Goal: Find specific page/section: Find specific page/section

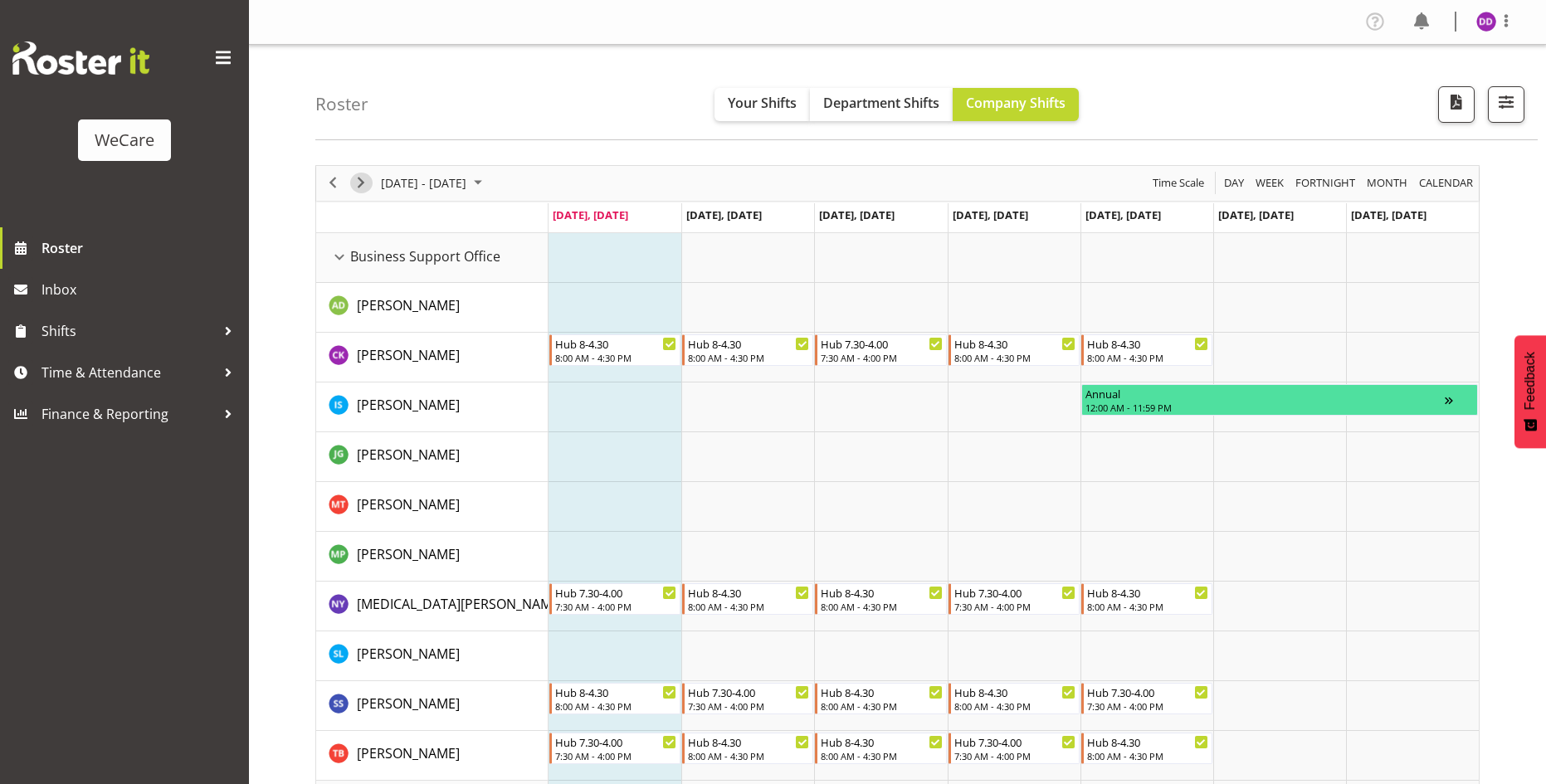
click at [355, 188] on span "Next" at bounding box center [361, 183] width 20 height 21
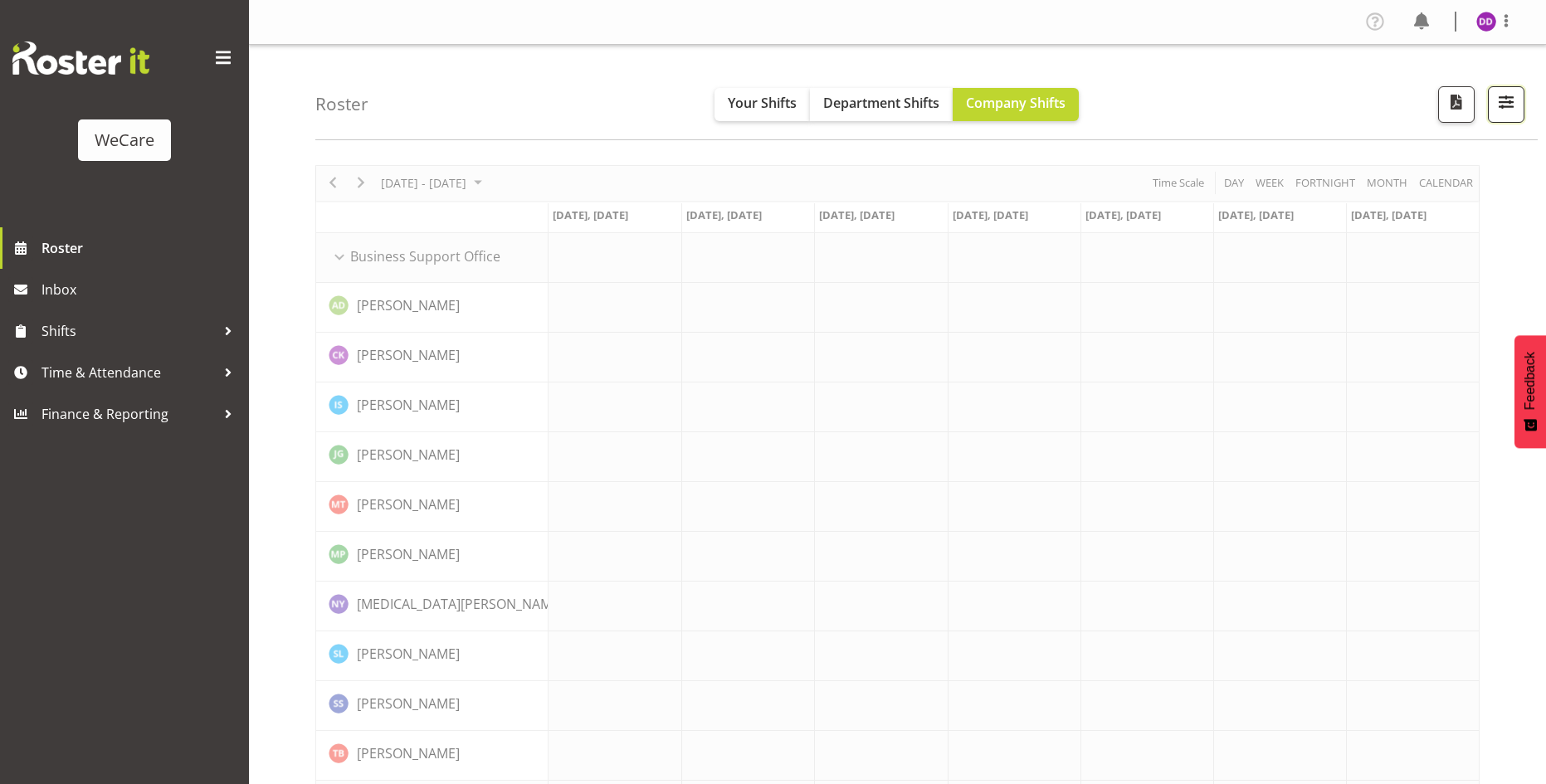
click at [1514, 101] on span "button" at bounding box center [1506, 102] width 22 height 22
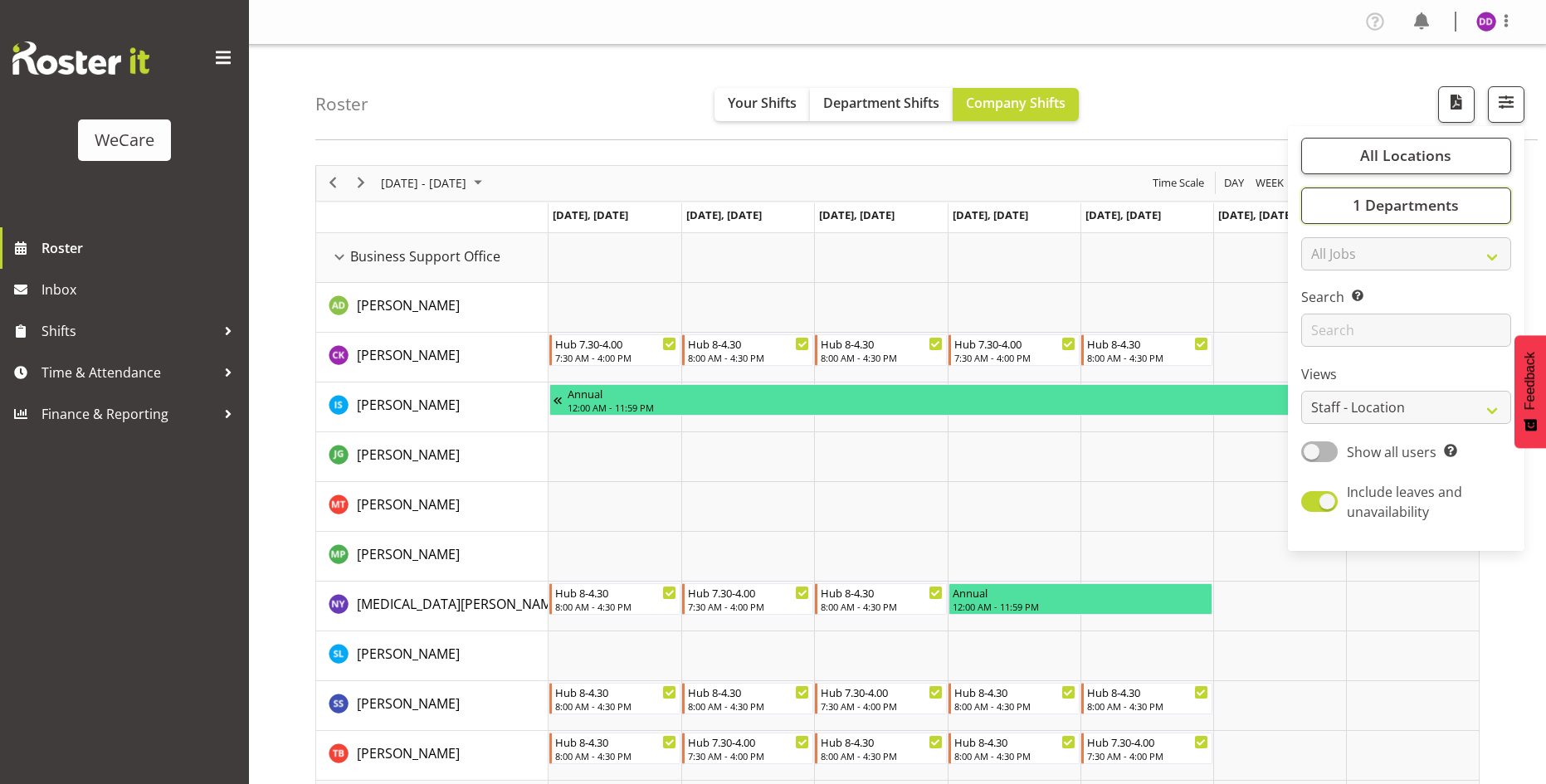
click at [1443, 200] on span "1 Departments" at bounding box center [1405, 205] width 106 height 20
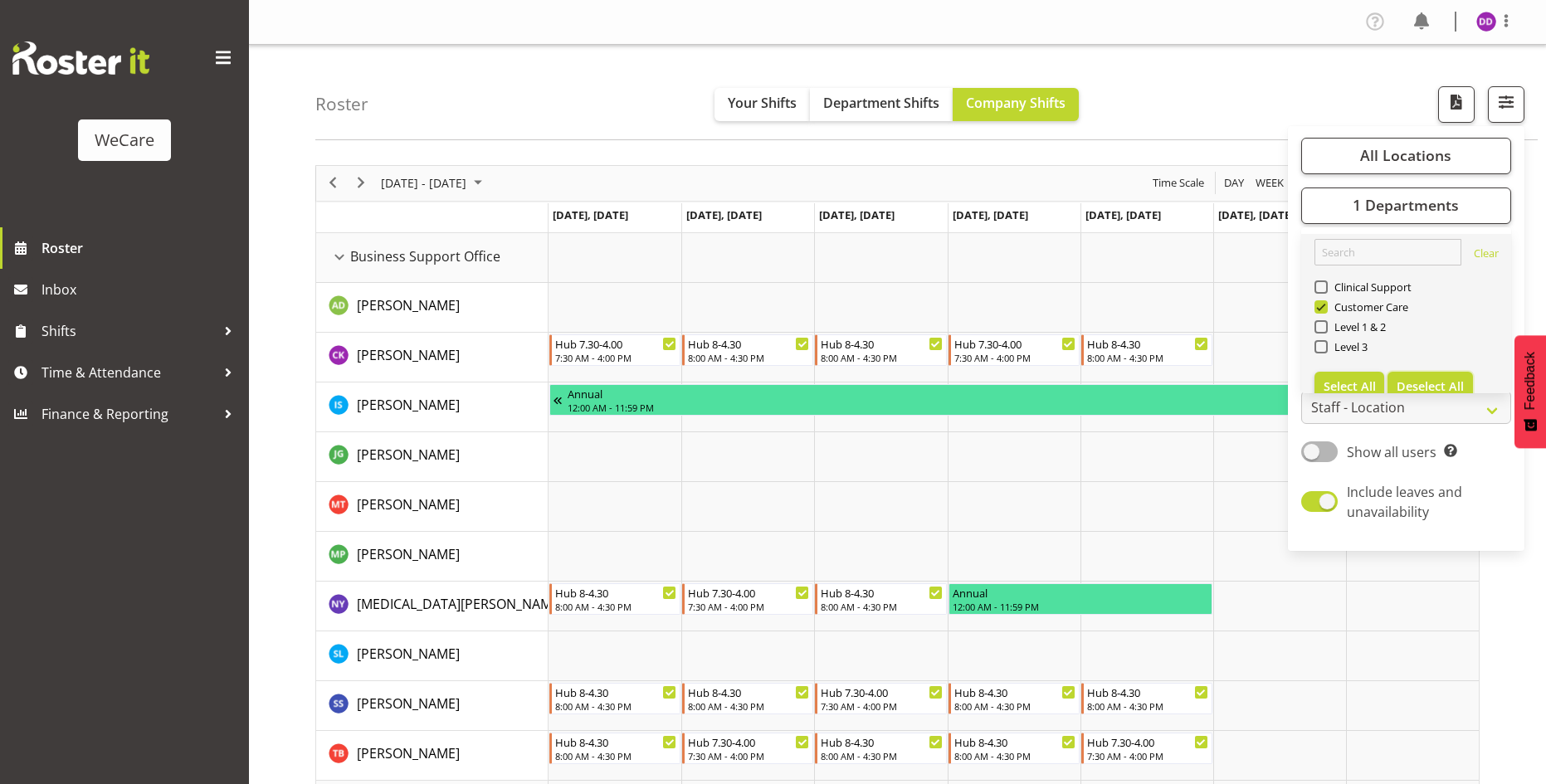
click at [1416, 379] on span "Deselect All" at bounding box center [1430, 386] width 68 height 16
checkbox input "false"
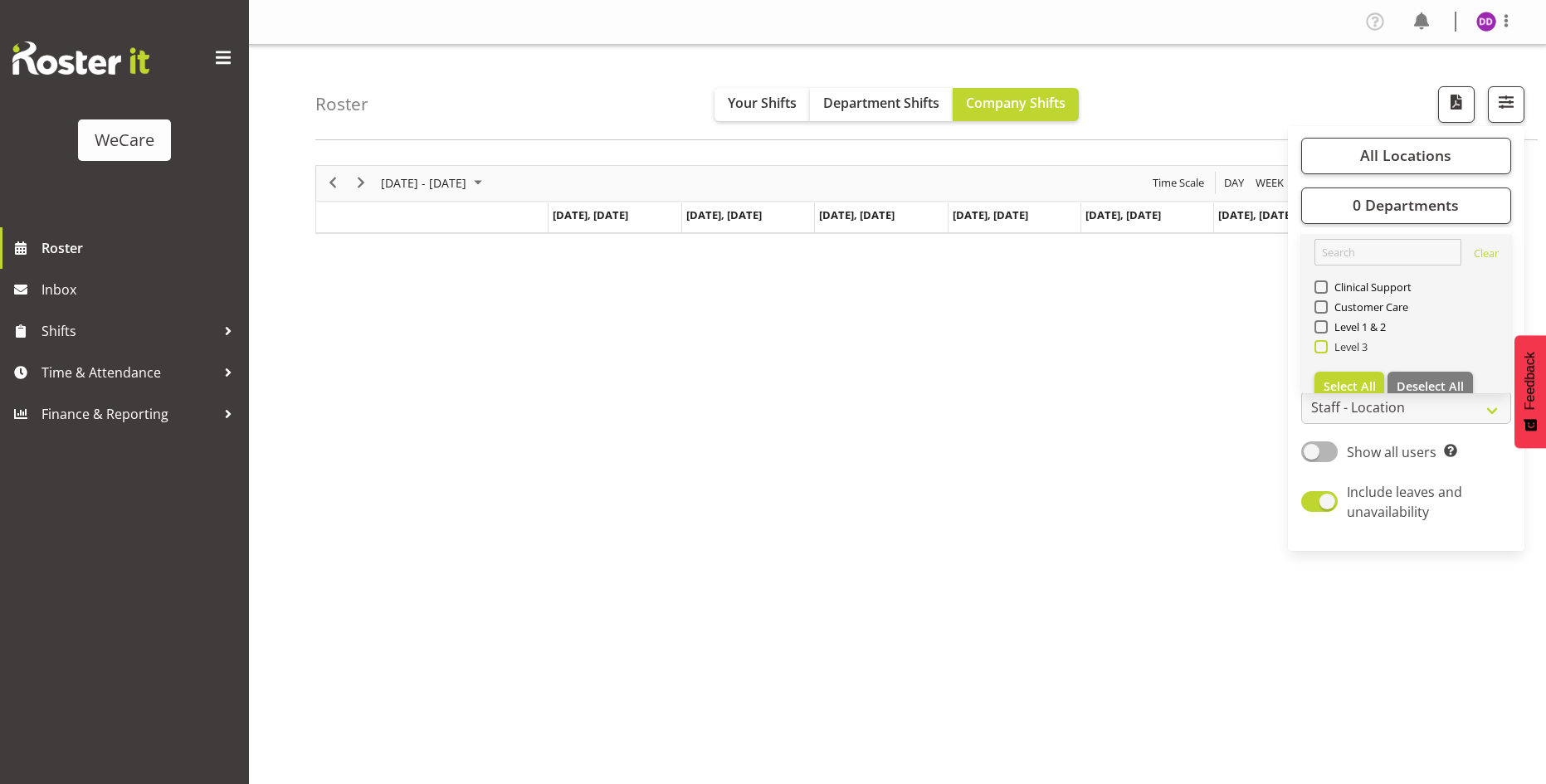
click at [1352, 340] on span "Level 3" at bounding box center [1347, 347] width 41 height 13
click at [1325, 341] on input "Level 3" at bounding box center [1319, 346] width 11 height 11
checkbox input "true"
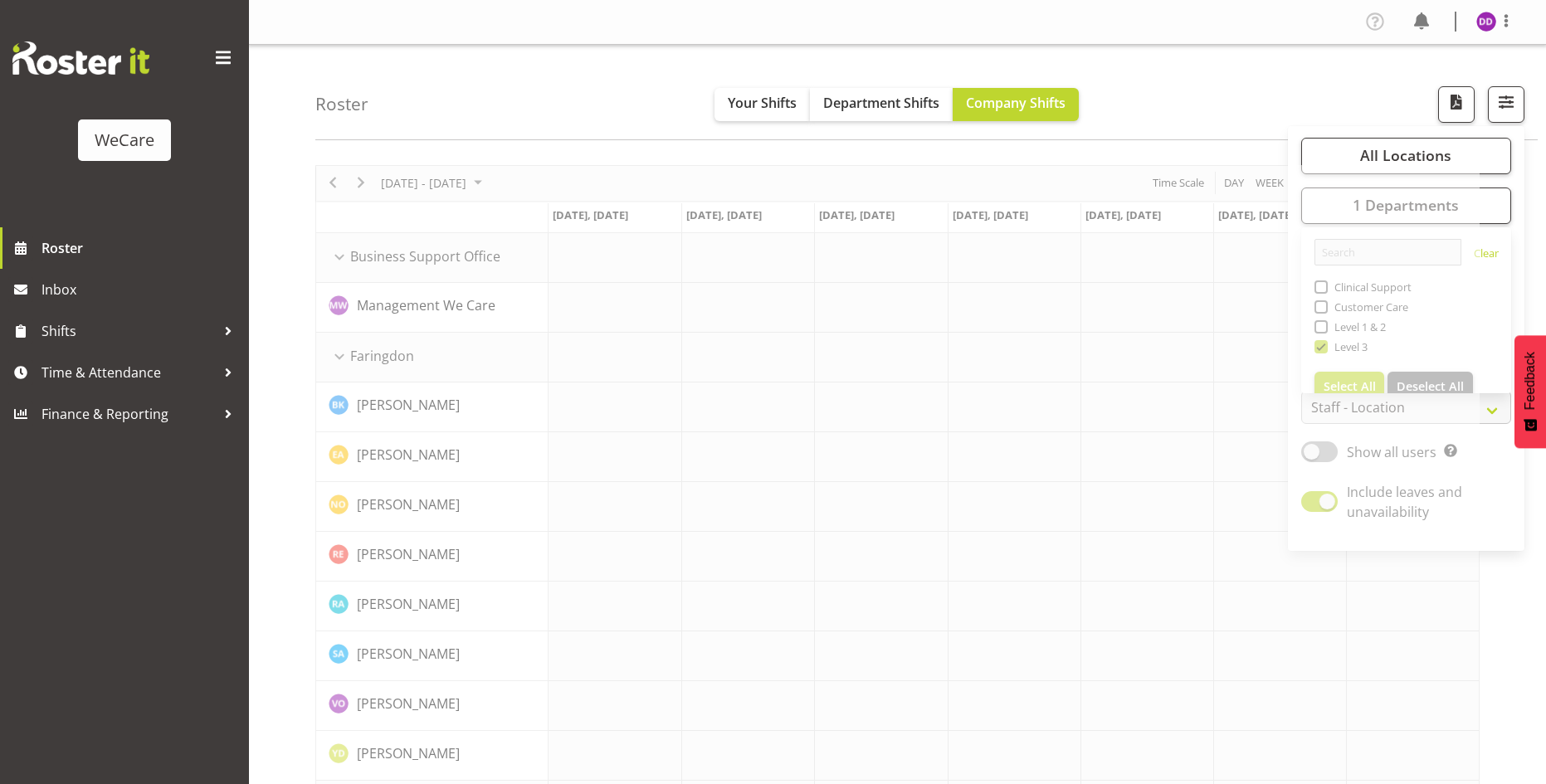
click at [1177, 88] on div "Roster Your Shifts Department Shifts Company Shifts All Locations Clear Busines…" at bounding box center [926, 93] width 1222 height 95
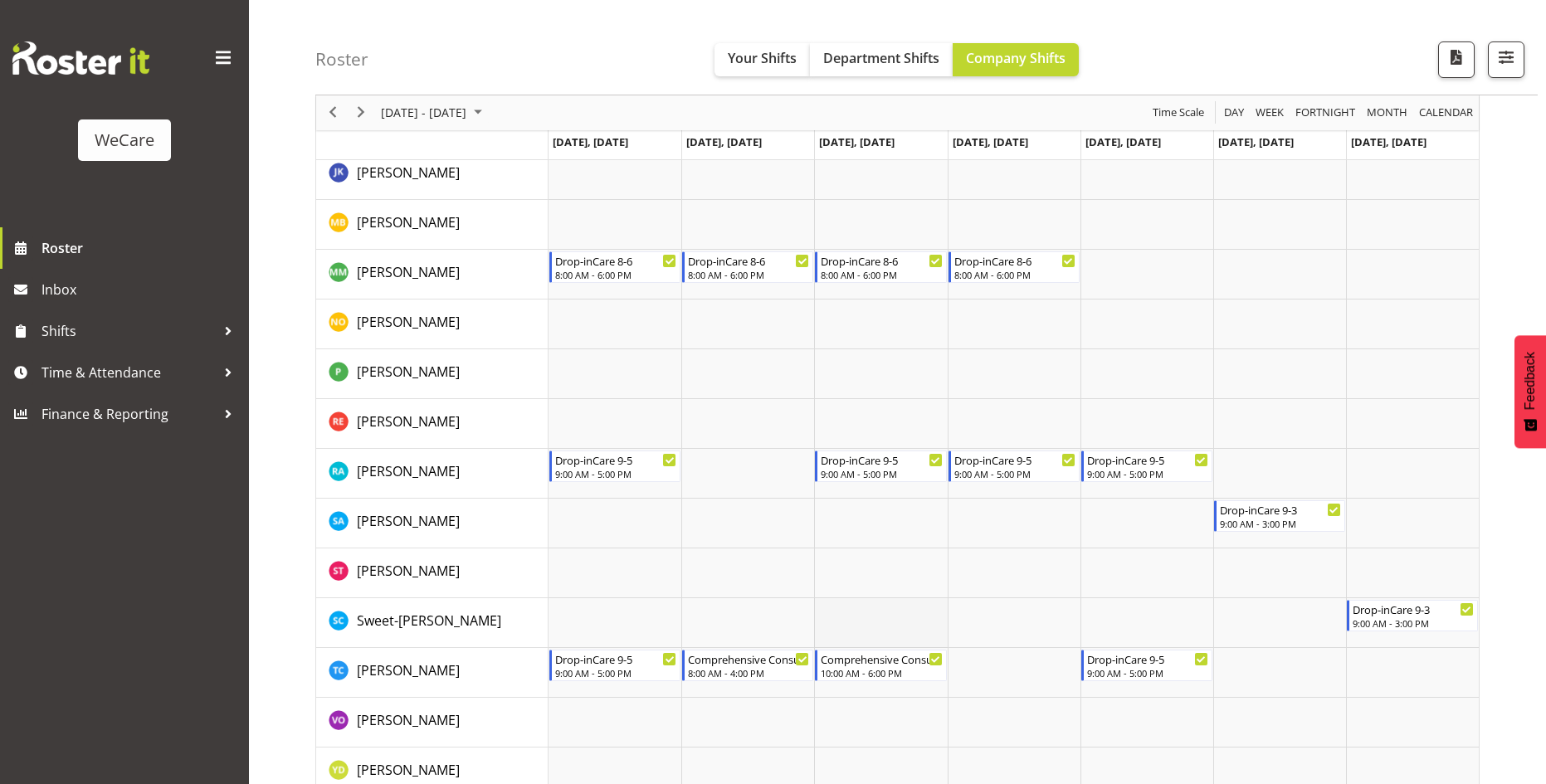
scroll to position [2232, 0]
